Goal: Task Accomplishment & Management: Use online tool/utility

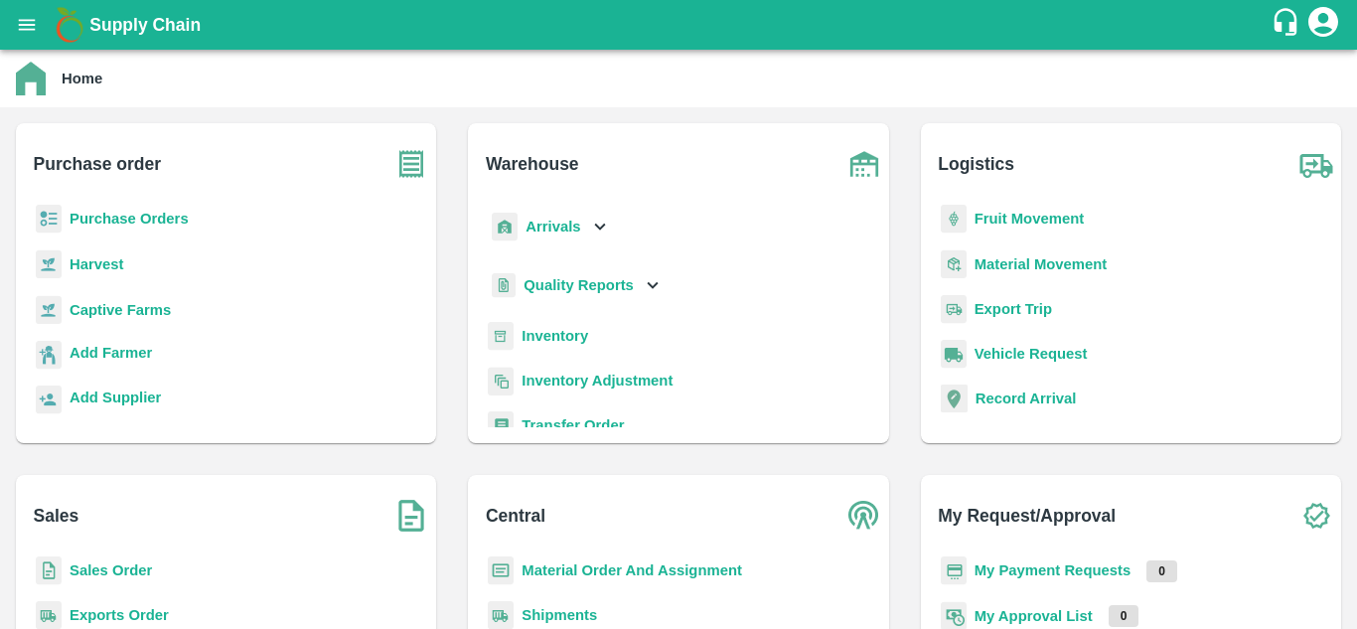
click at [90, 312] on b "Captive Farms" at bounding box center [120, 310] width 101 height 16
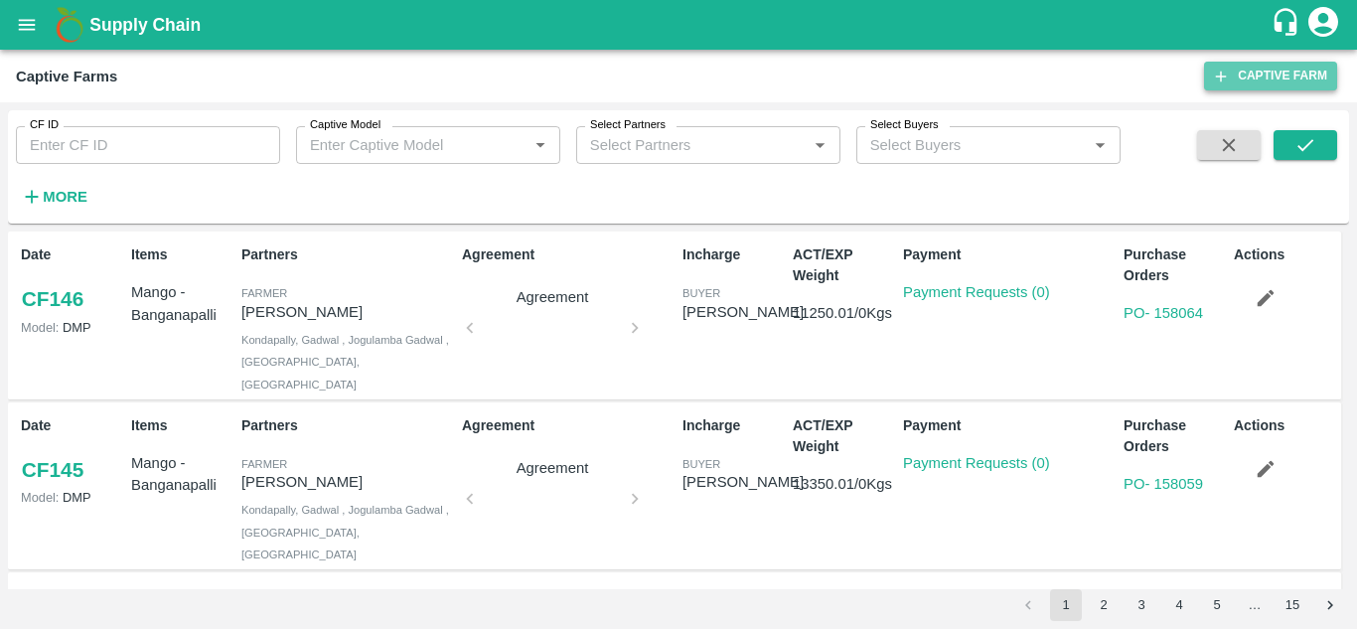
click at [1242, 76] on link "Captive Farm" at bounding box center [1270, 76] width 133 height 29
